Goal: Use online tool/utility

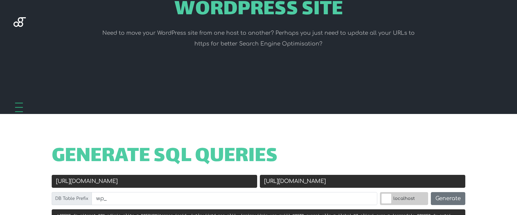
scroll to position [124, 0]
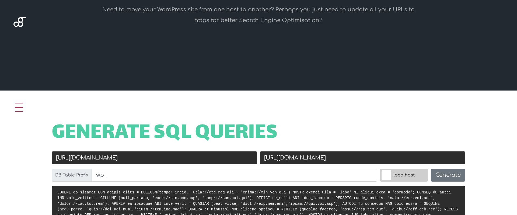
click at [143, 157] on input "[URL][DOMAIN_NAME]" at bounding box center [155, 157] width 206 height 13
paste input "s://[DOMAIN_NAME][URL]"
type input "[URL][DOMAIN_NAME]"
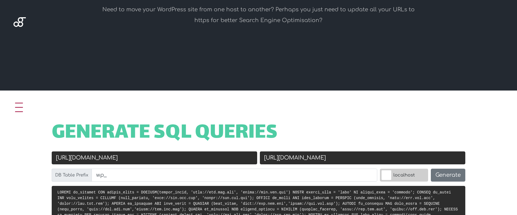
click at [358, 154] on input "[URL][DOMAIN_NAME]" at bounding box center [363, 157] width 206 height 13
paste input "[DOMAIN_NAME][URL]"
click at [278, 159] on input "[URL][DOMAIN_NAME]" at bounding box center [363, 157] width 206 height 13
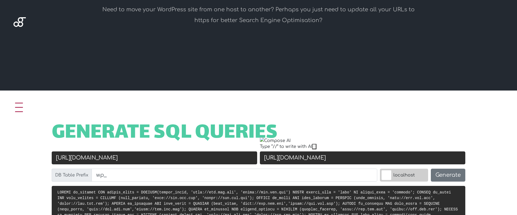
type input "[URL][DOMAIN_NAME]"
click at [70, 157] on input "[URL][DOMAIN_NAME]" at bounding box center [155, 157] width 206 height 13
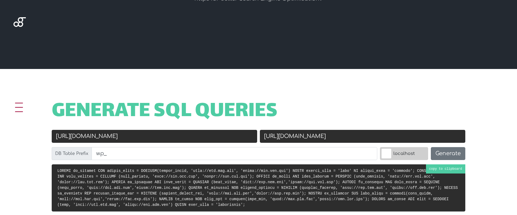
scroll to position [161, 0]
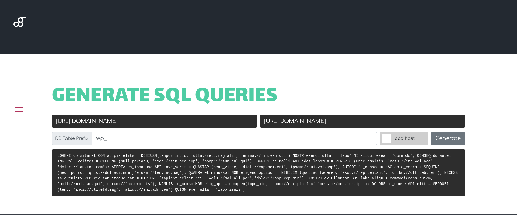
type input "[URL][DOMAIN_NAME]"
click at [421, 141] on label "localhost" at bounding box center [404, 138] width 48 height 13
click at [375, 133] on input "localhost" at bounding box center [375, 133] width 0 height 0
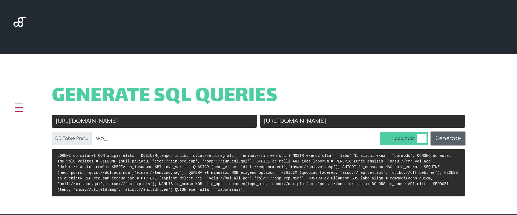
click at [448, 137] on button "Generate" at bounding box center [448, 138] width 34 height 13
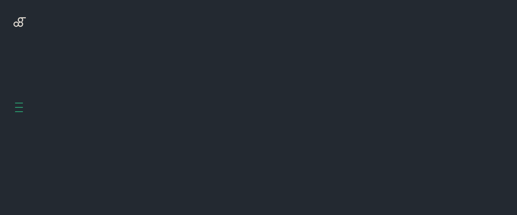
scroll to position [215, 0]
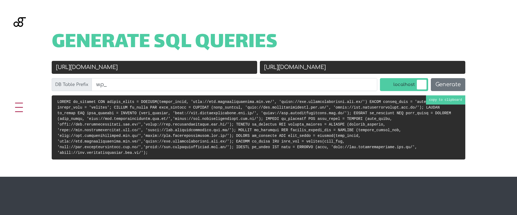
click at [265, 117] on code at bounding box center [254, 127] width 394 height 55
